Goal: Information Seeking & Learning: Find specific fact

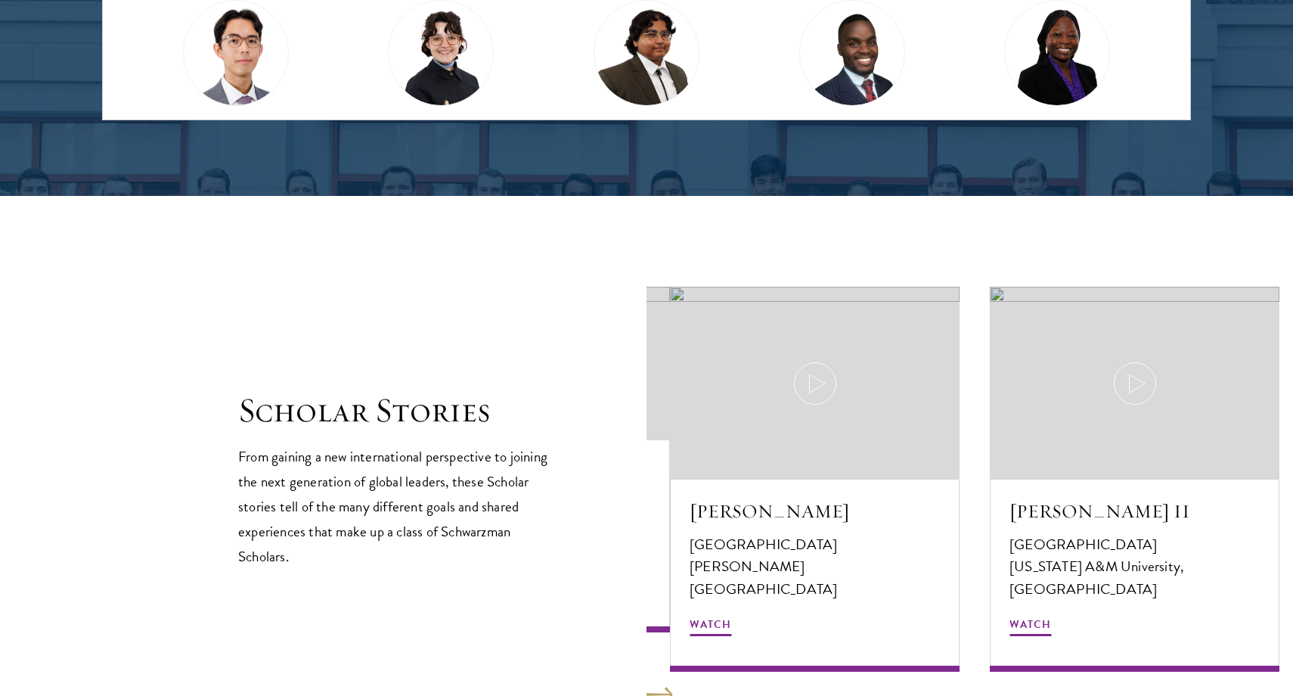
scroll to position [1712, 0]
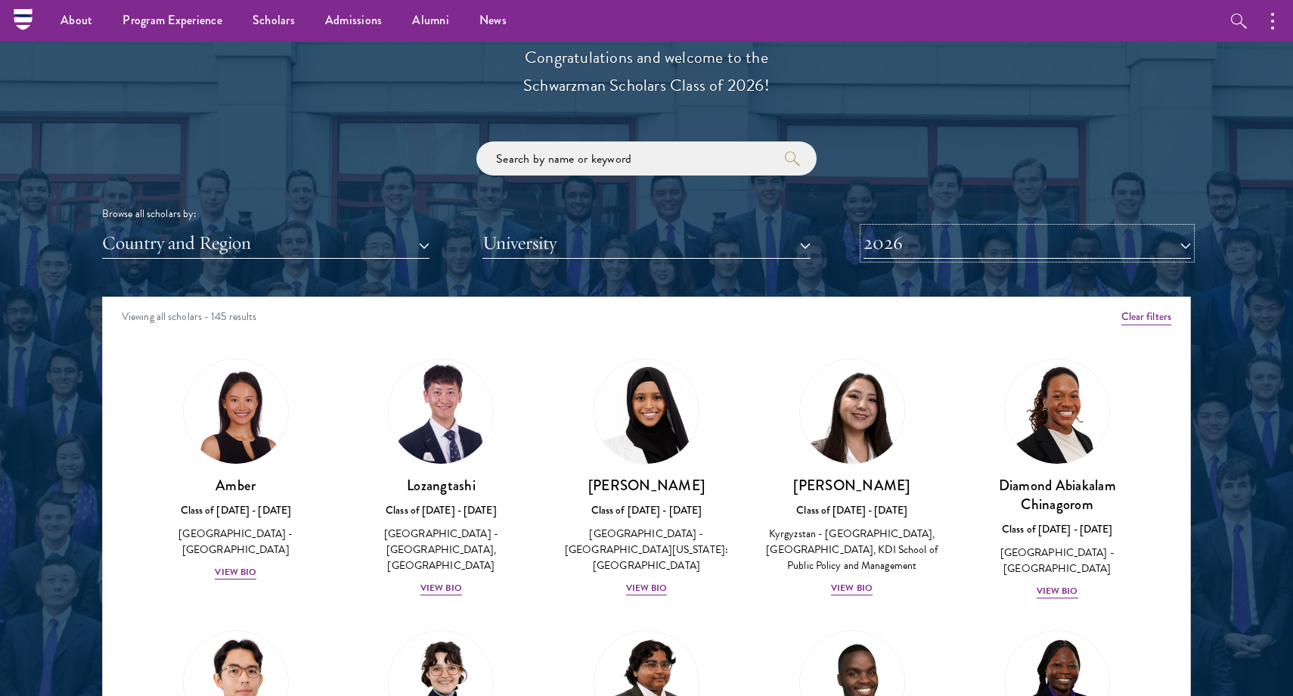
click at [972, 238] on button "2026" at bounding box center [1027, 243] width 327 height 31
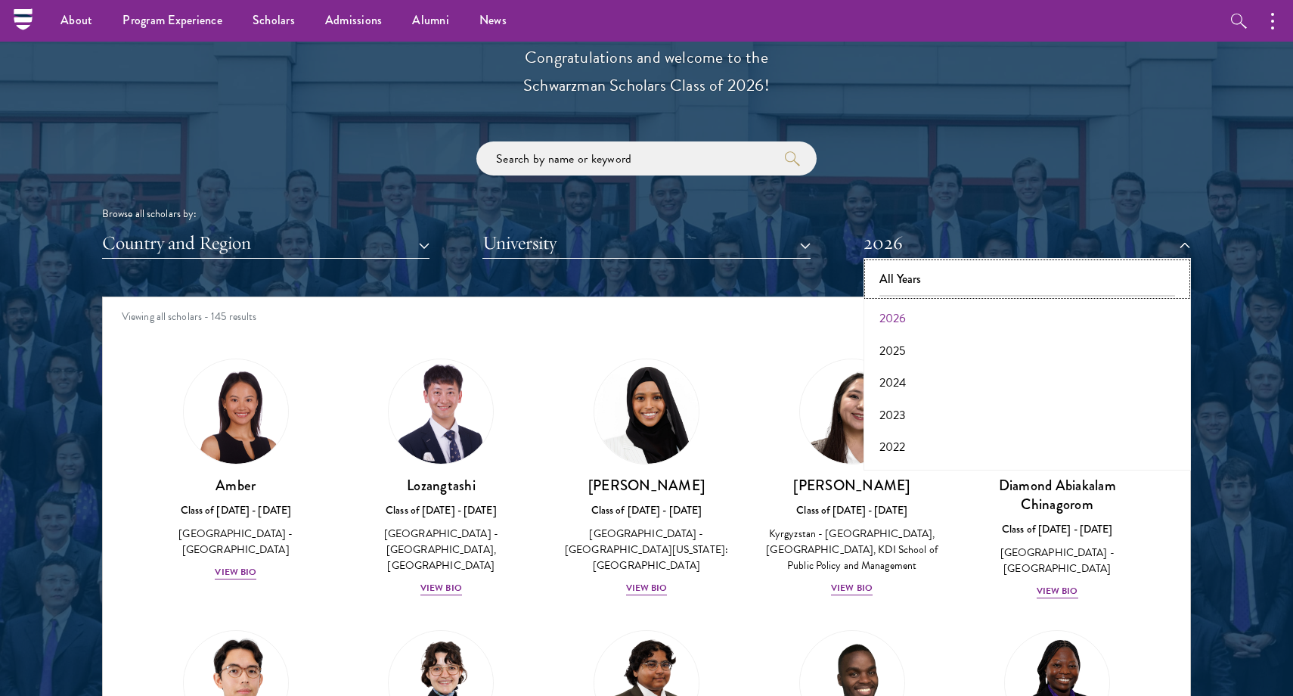
click at [924, 279] on button "All Years" at bounding box center [1027, 279] width 318 height 32
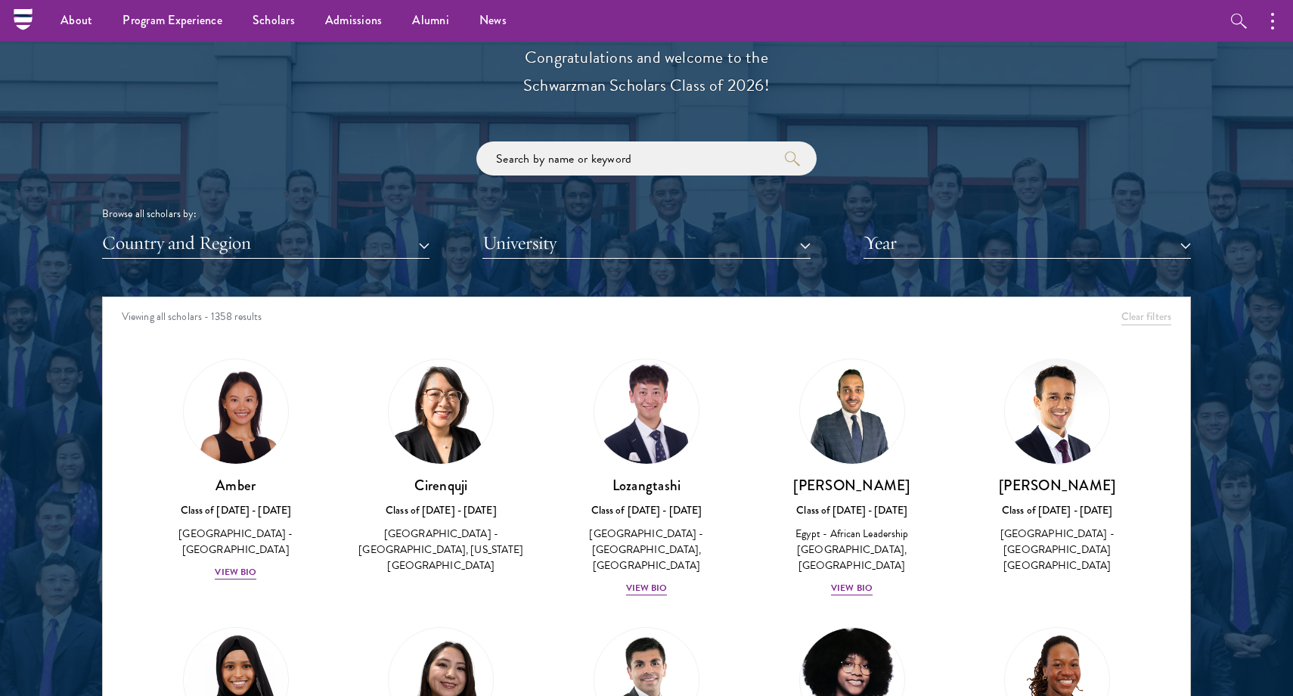
click at [713, 178] on div "Browse all scholars by: Country and Region All Countries and Regions Afghanista…" at bounding box center [646, 199] width 1089 height 117
click at [703, 163] on input "search" at bounding box center [646, 158] width 340 height 34
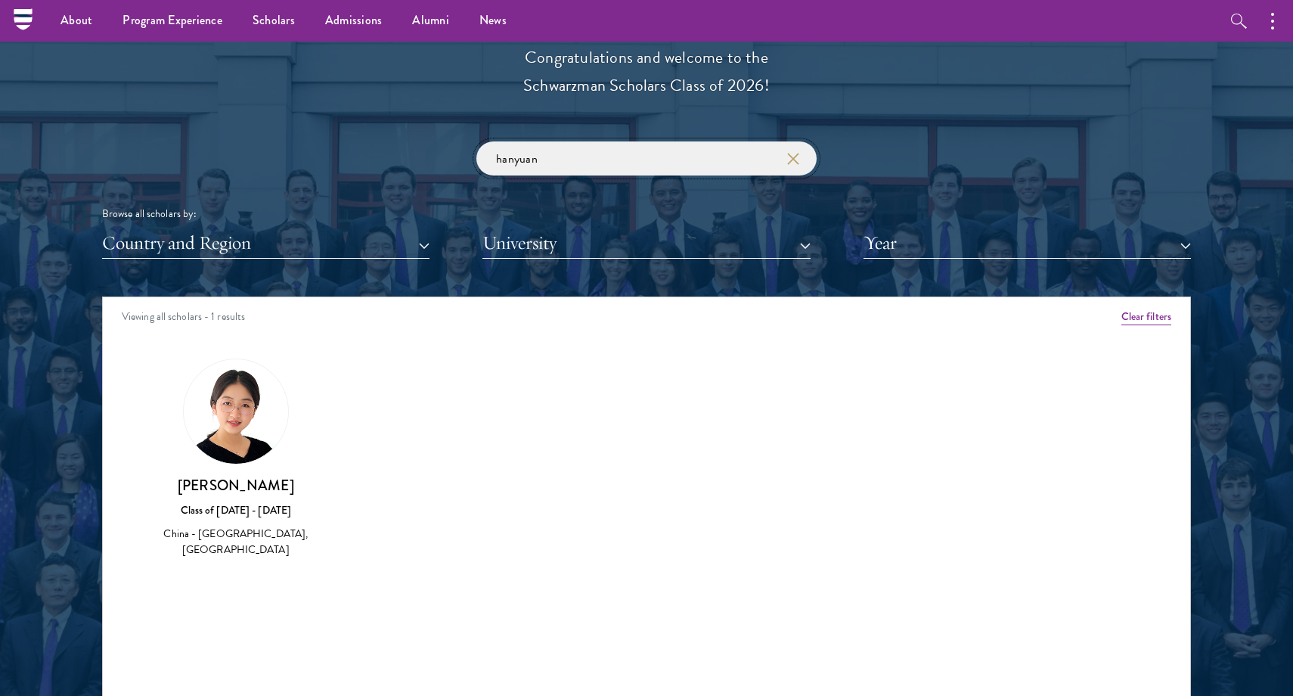
type input "hanyuan"
click at [258, 491] on h3 "[PERSON_NAME]" at bounding box center [235, 485] width 175 height 19
click at [228, 402] on img at bounding box center [236, 411] width 104 height 104
click at [211, 495] on h3 "[PERSON_NAME]" at bounding box center [235, 485] width 175 height 19
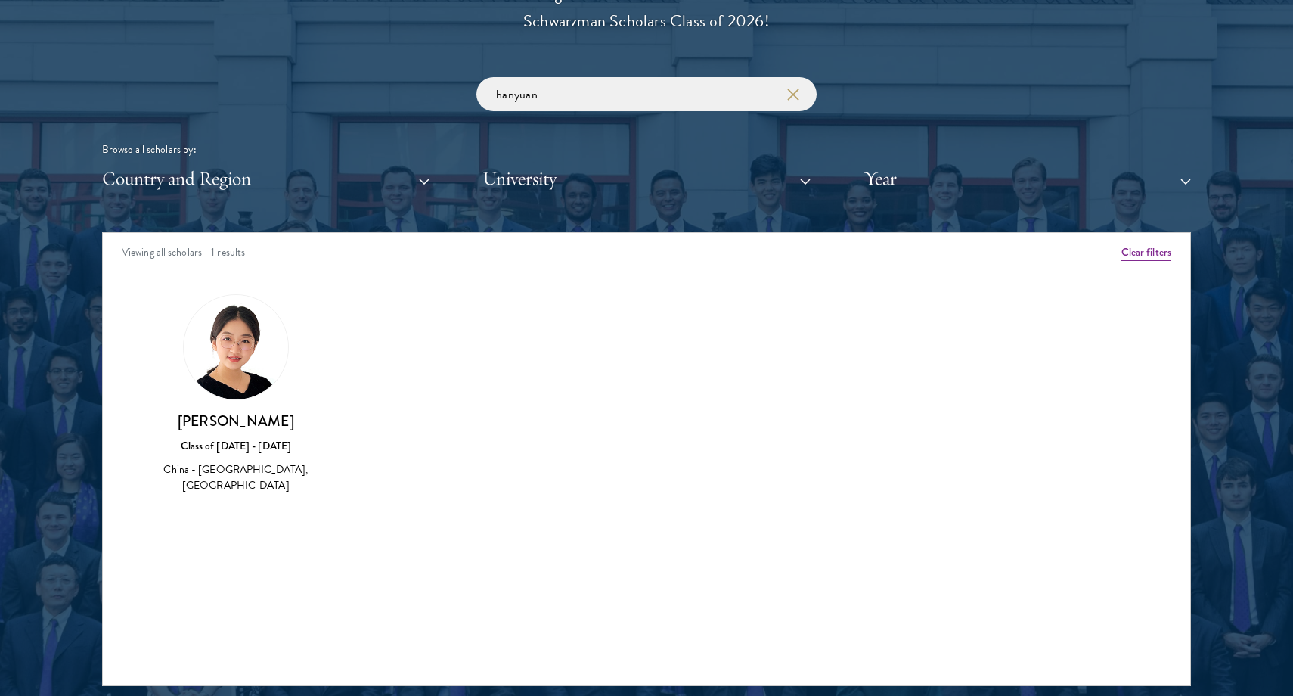
scroll to position [1796, 0]
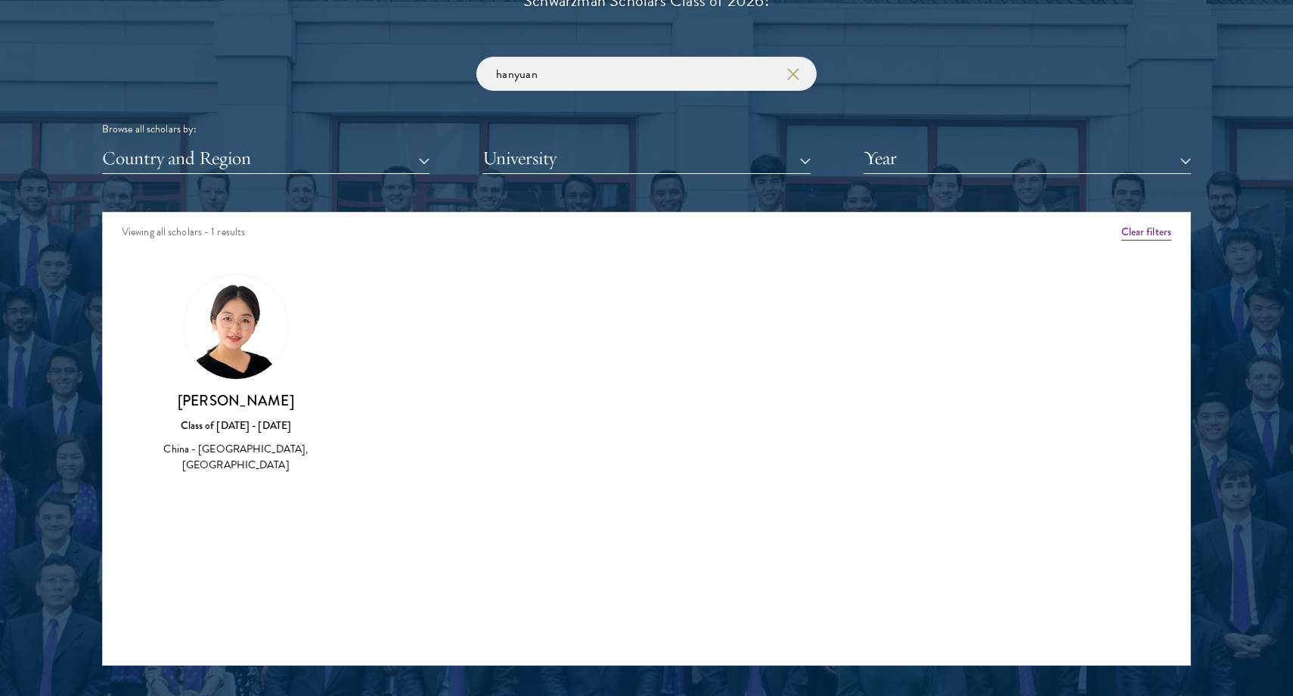
click at [220, 383] on div "Hanyuan Wang Class of 2023 - 2024 China - Hong Kong Baptist University, Imperia…" at bounding box center [235, 374] width 175 height 200
click at [220, 398] on h3 "[PERSON_NAME]" at bounding box center [235, 400] width 175 height 19
click at [220, 408] on h3 "[PERSON_NAME]" at bounding box center [235, 400] width 175 height 19
click at [203, 388] on div "Hanyuan Wang Class of 2023 - 2024 China - Hong Kong Baptist University, Imperia…" at bounding box center [235, 374] width 175 height 200
drag, startPoint x: 1130, startPoint y: 238, endPoint x: 957, endPoint y: 252, distance: 173.7
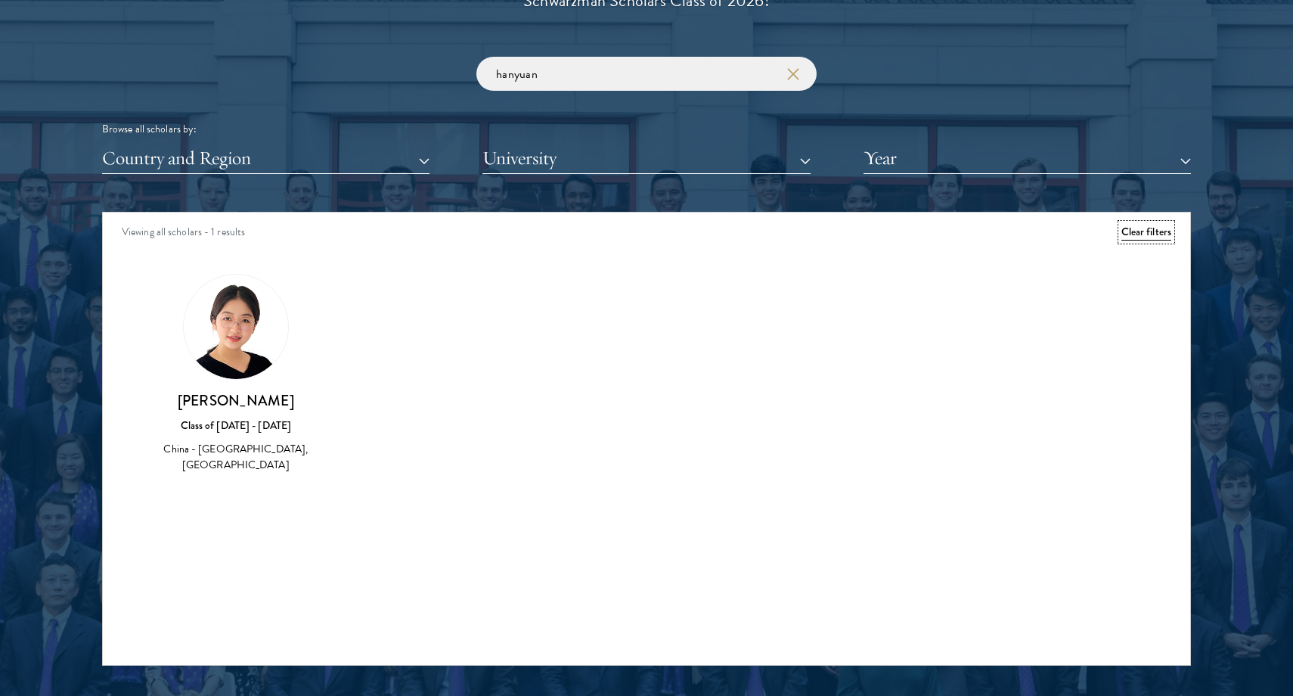
click at [1130, 238] on button "Clear filters" at bounding box center [1147, 232] width 50 height 17
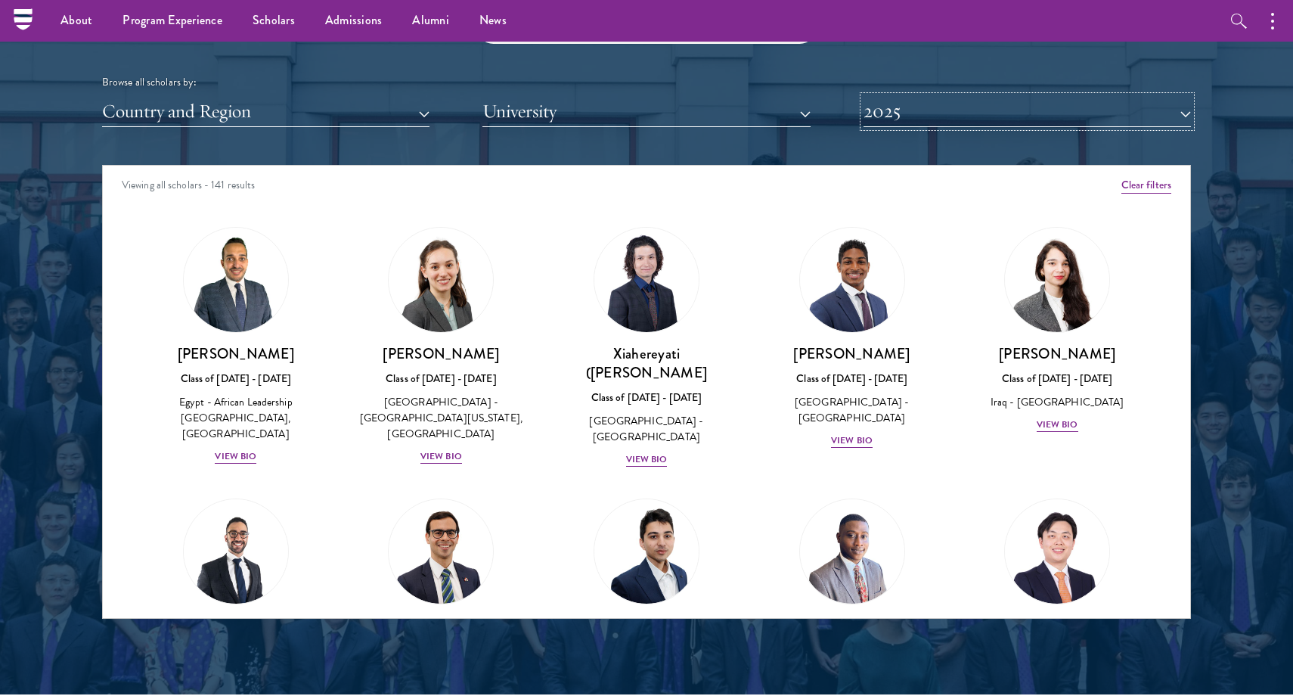
click at [1094, 97] on button "2025" at bounding box center [1027, 111] width 327 height 31
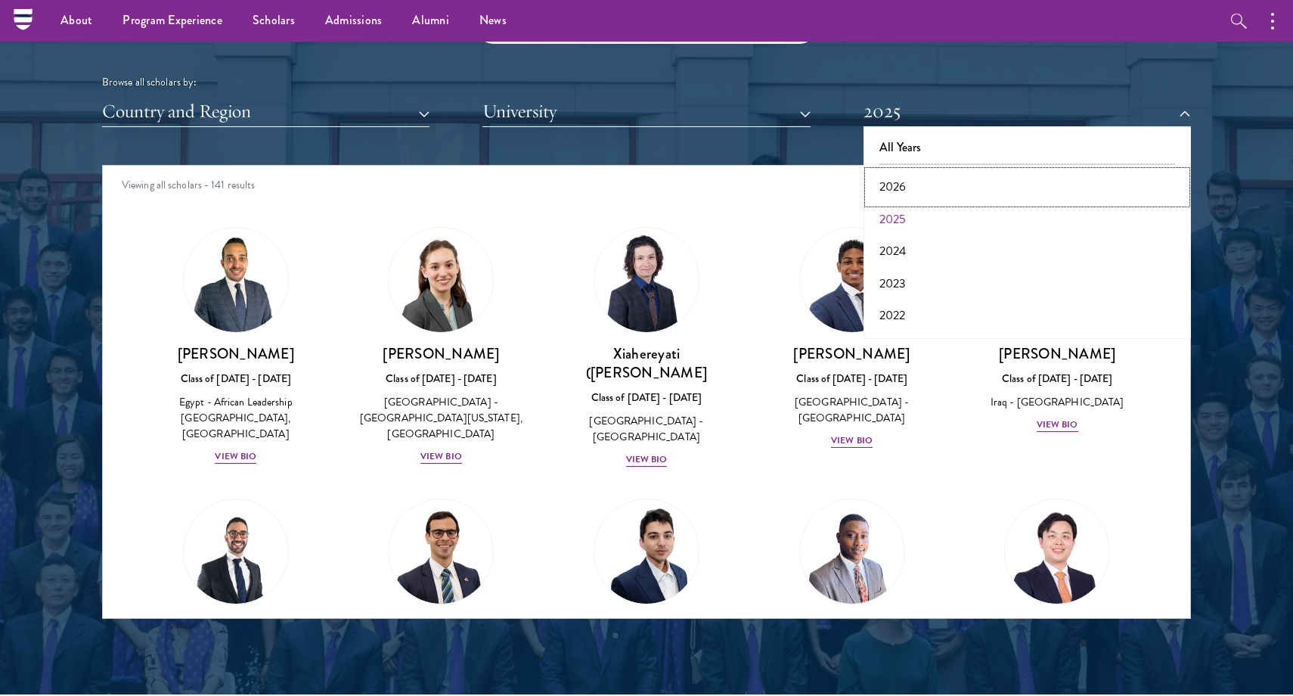
click at [1061, 179] on button "2026" at bounding box center [1027, 187] width 318 height 32
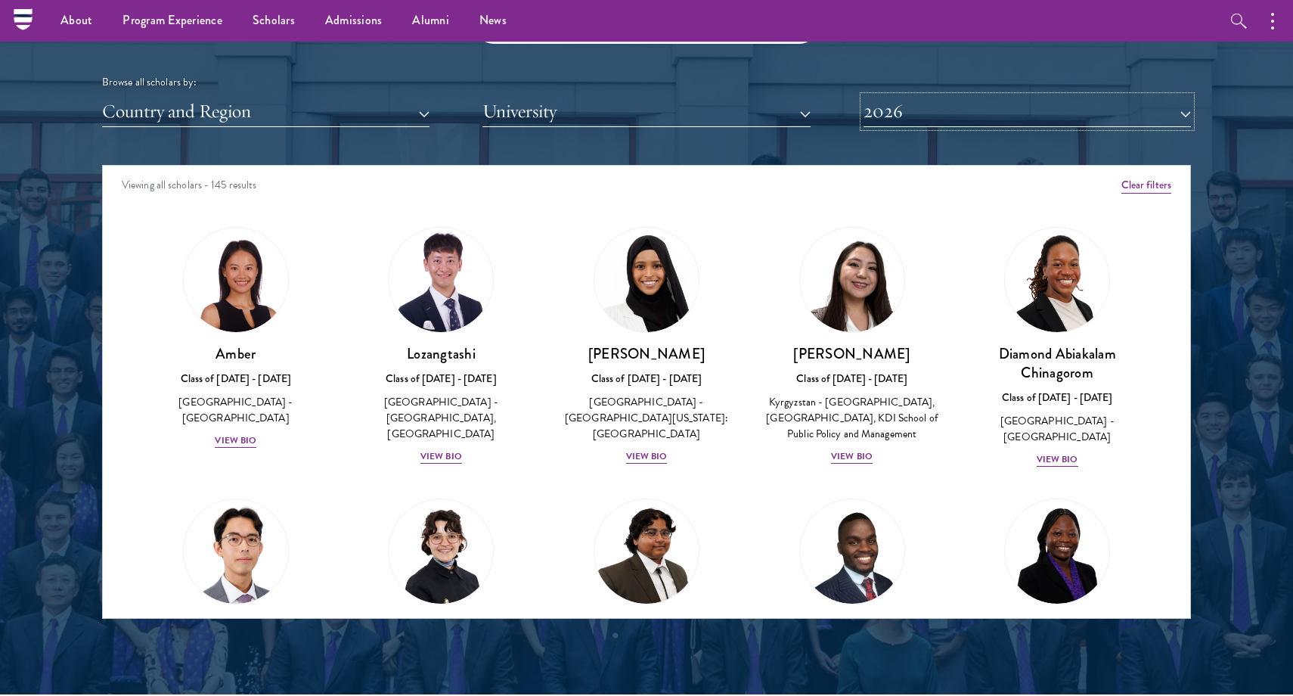
click at [978, 113] on button "2026" at bounding box center [1027, 111] width 327 height 31
click at [977, 109] on button "2026" at bounding box center [1027, 111] width 327 height 31
click at [1017, 122] on button "2026" at bounding box center [1027, 111] width 327 height 31
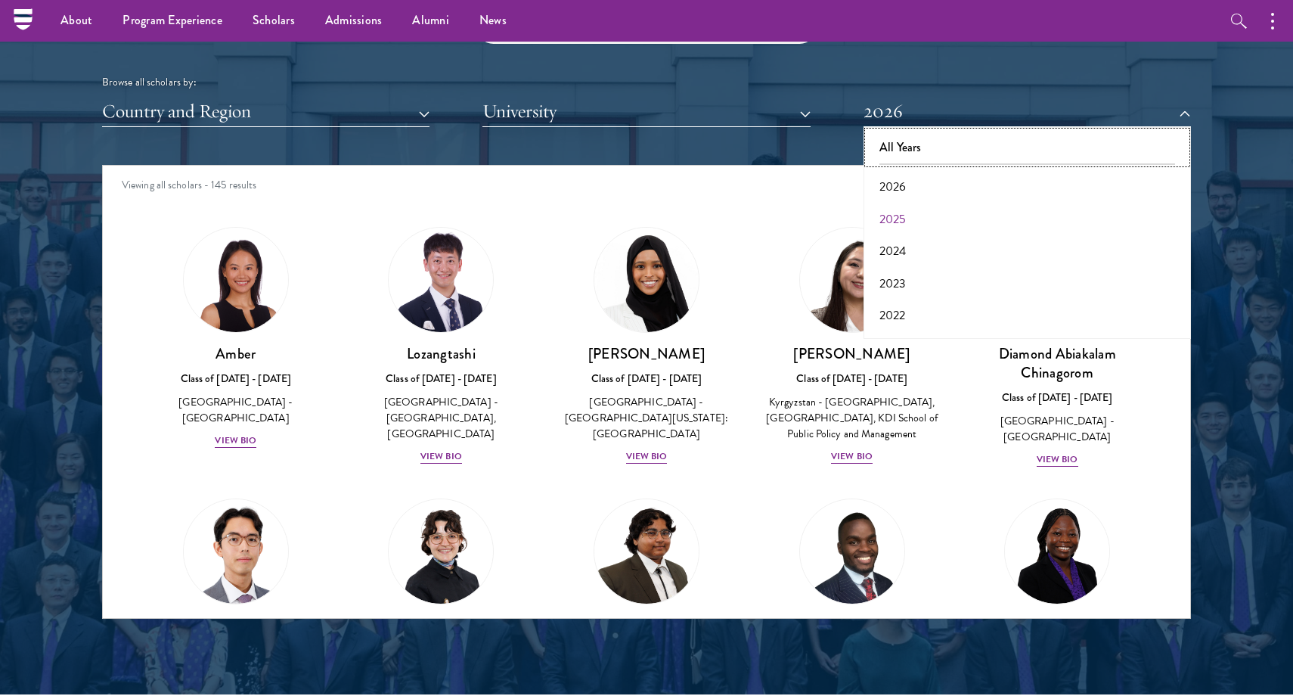
click at [1038, 143] on button "All Years" at bounding box center [1027, 148] width 318 height 32
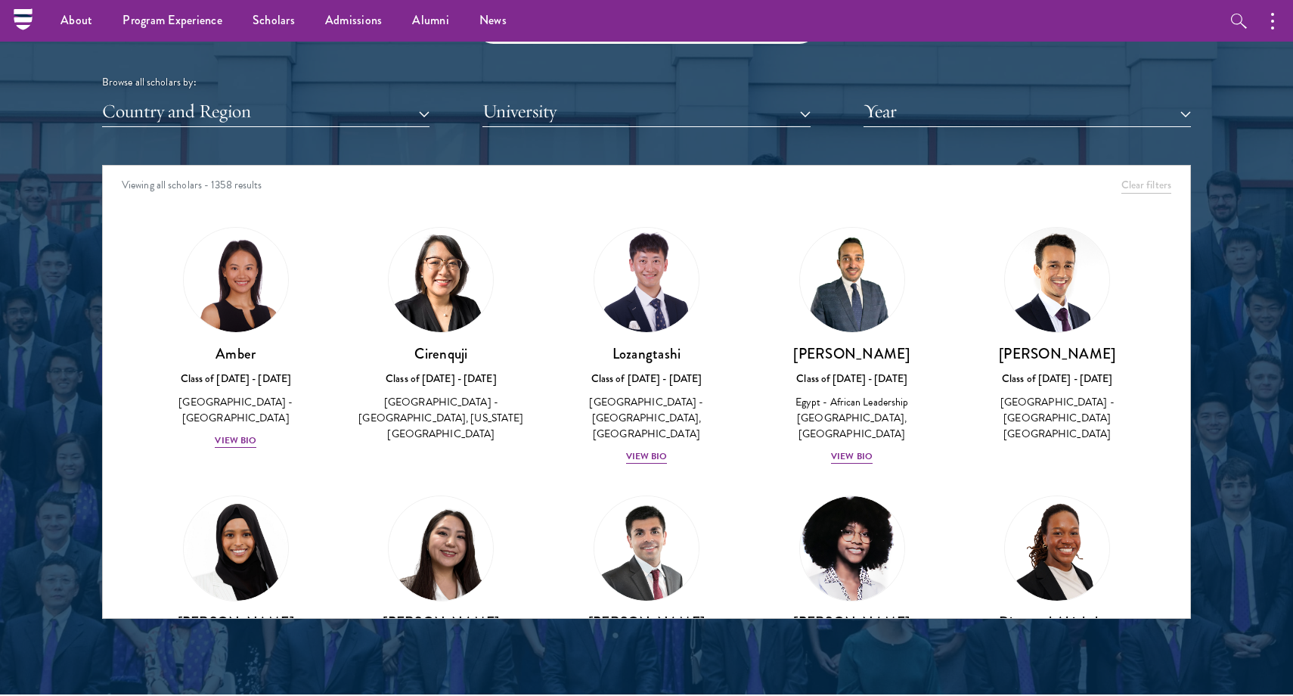
scroll to position [1680, 0]
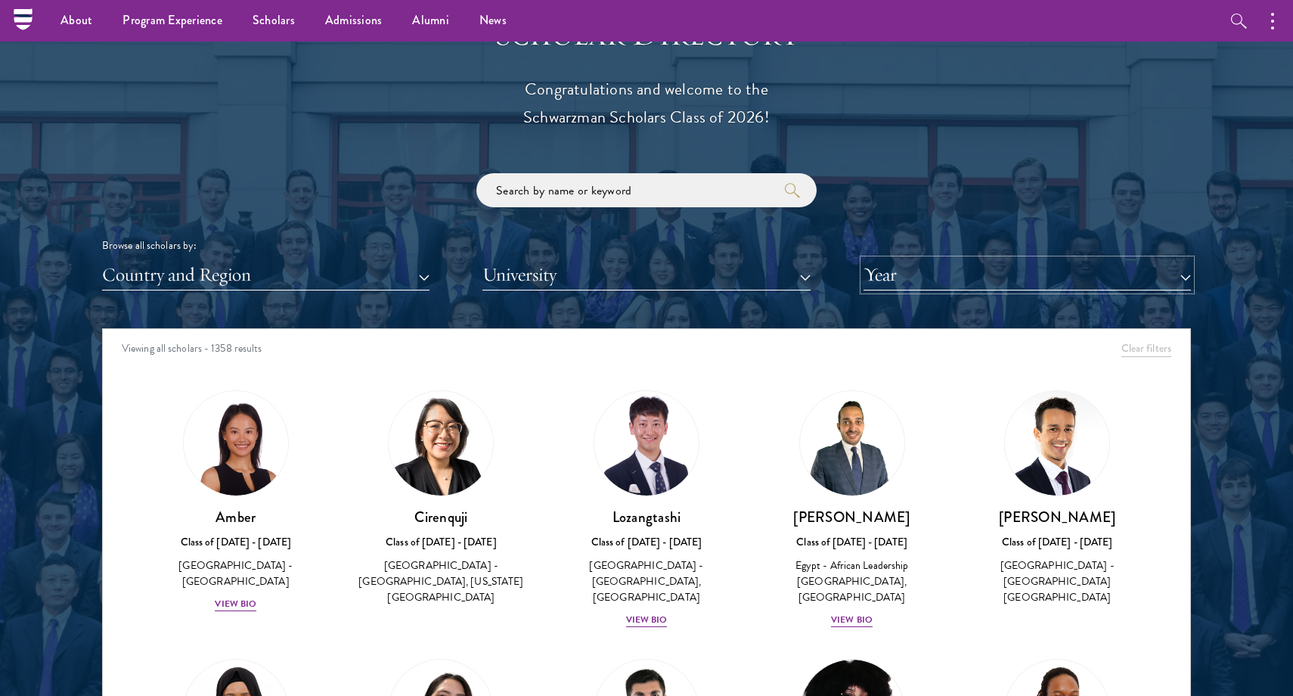
click at [905, 284] on button "Year" at bounding box center [1027, 274] width 327 height 31
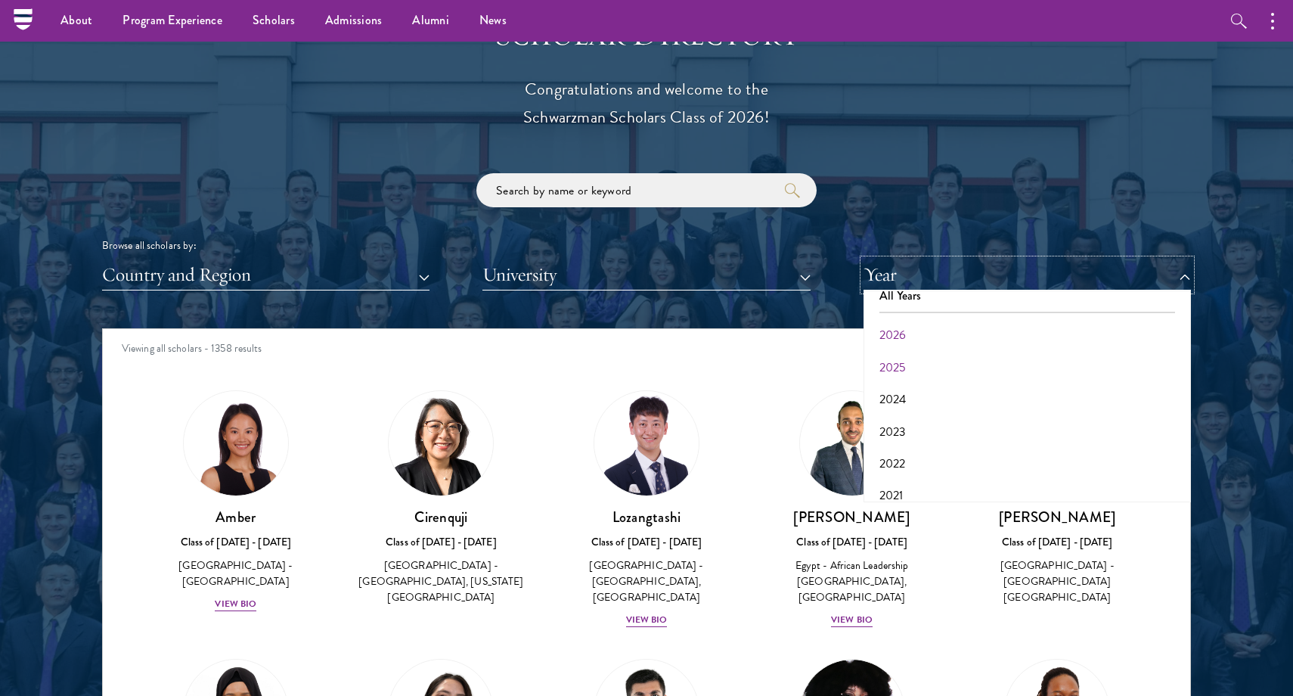
scroll to position [0, 0]
click at [901, 314] on button "All Years" at bounding box center [1027, 311] width 318 height 32
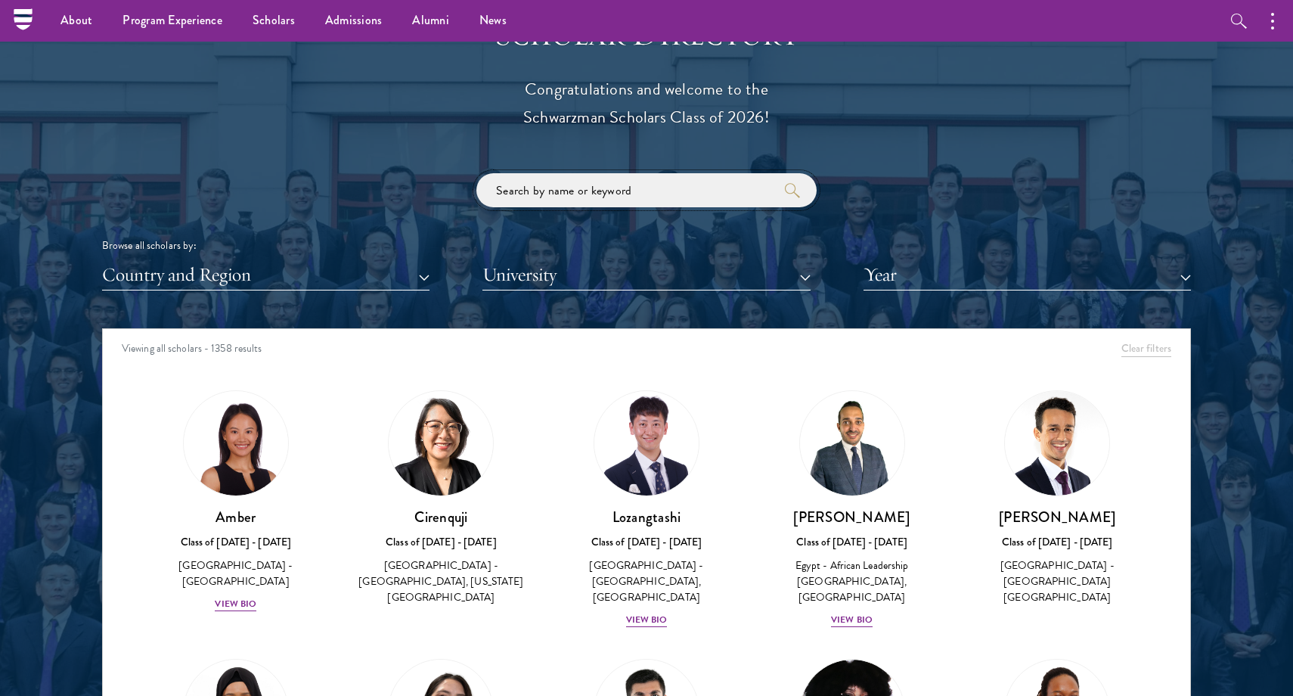
click at [597, 190] on input "search" at bounding box center [646, 190] width 340 height 34
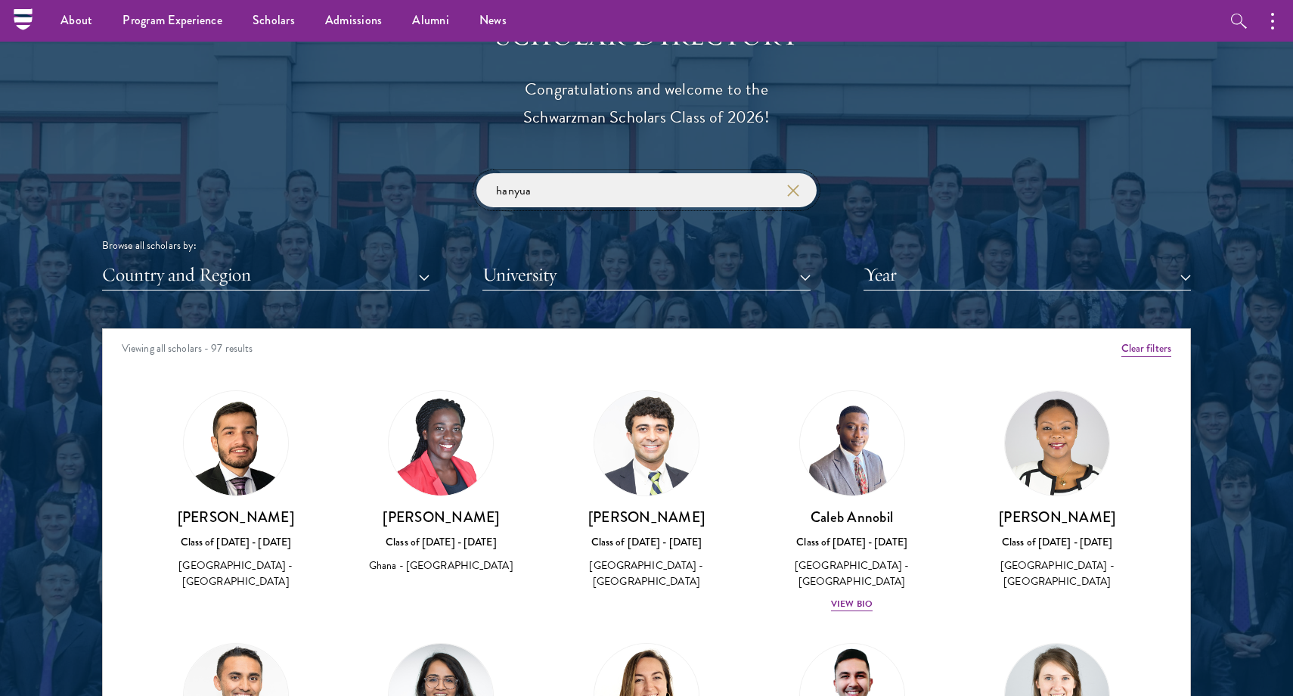
type input "hanyuan"
